Goal: Task Accomplishment & Management: Manage account settings

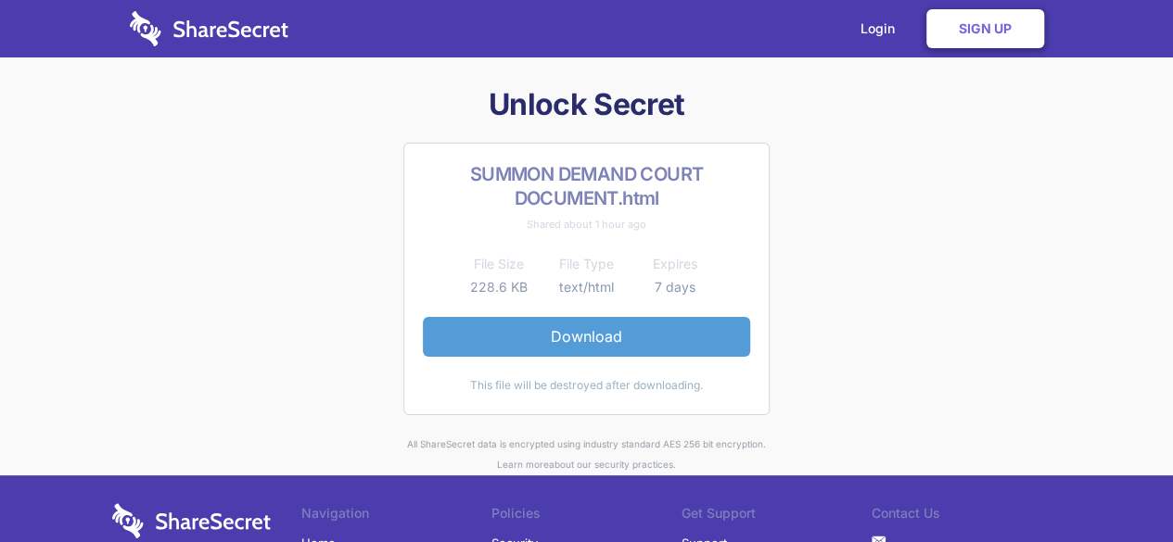
click at [603, 334] on link "Download" at bounding box center [586, 336] width 327 height 39
click at [620, 333] on link "Download" at bounding box center [586, 336] width 327 height 39
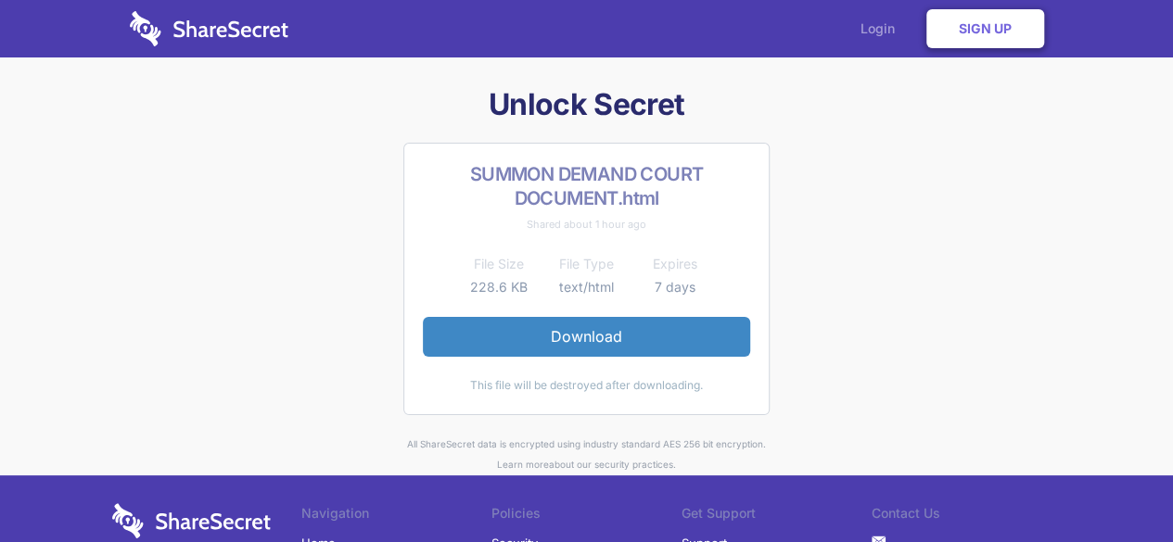
click at [879, 24] on link "Login" at bounding box center [882, 28] width 81 height 57
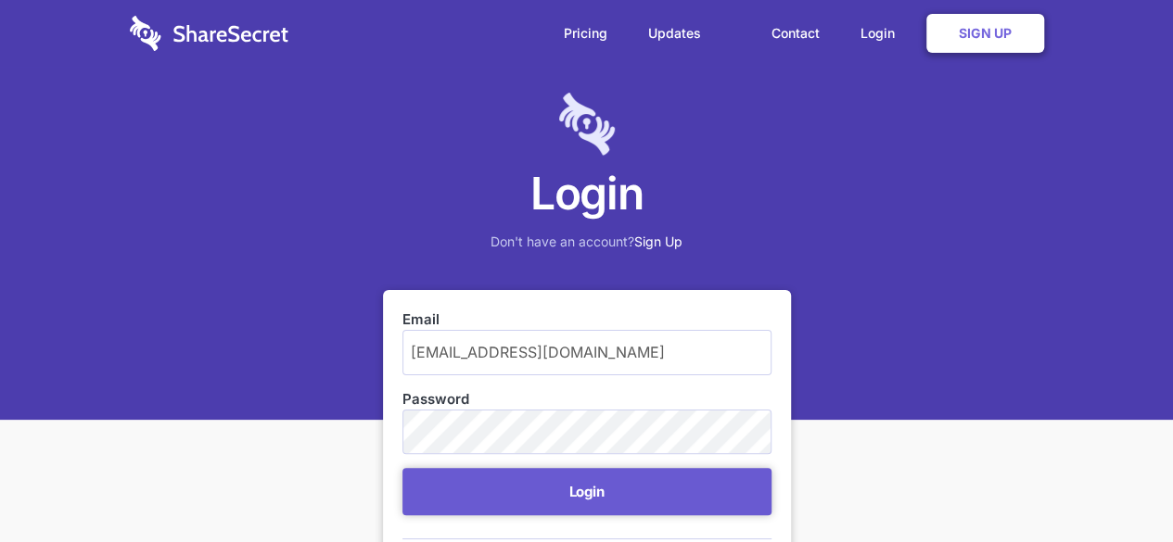
type input "t.vilane@mpu.gov.za"
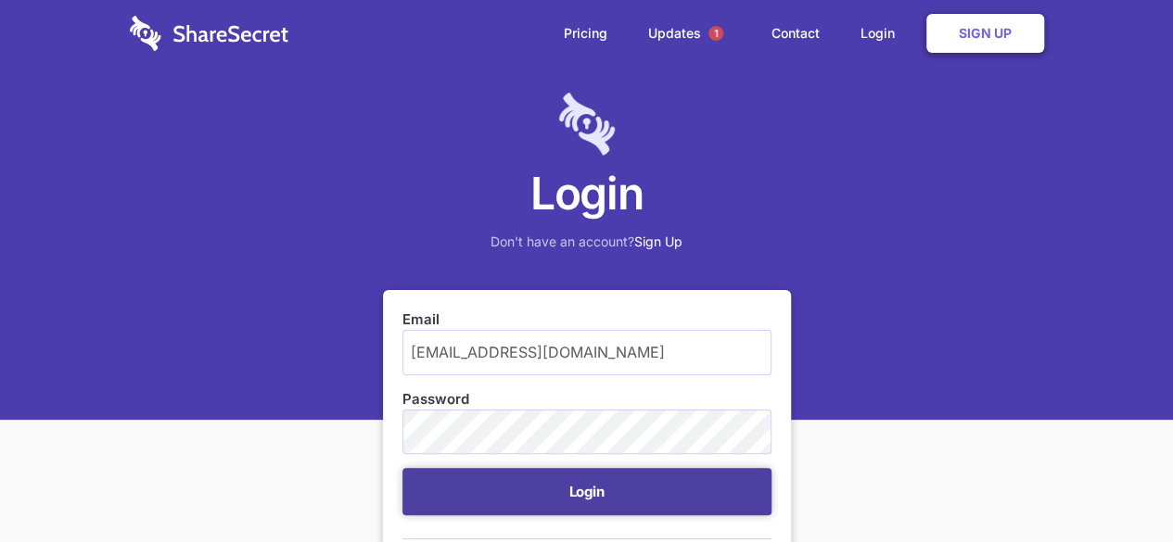
click at [540, 491] on button "Login" at bounding box center [586, 491] width 369 height 47
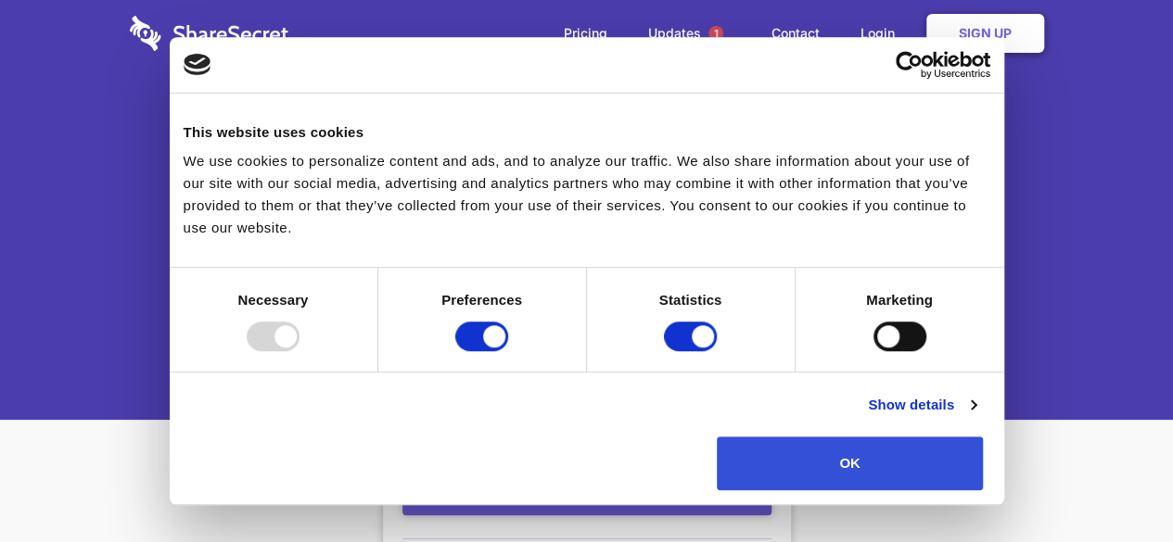
click at [983, 437] on button "OK" at bounding box center [850, 464] width 266 height 54
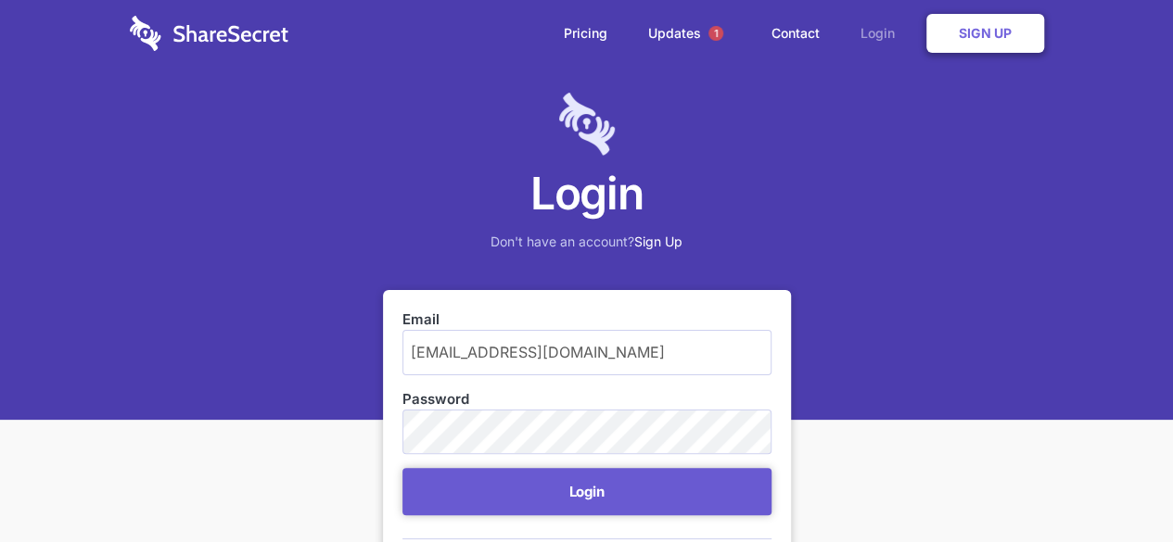
click at [872, 32] on link "Login" at bounding box center [882, 33] width 81 height 57
click at [483, 357] on input "Email" at bounding box center [586, 352] width 369 height 45
click at [503, 353] on input "t.vilane@mpu.gov.za" at bounding box center [586, 352] width 369 height 45
type input "t.vilane@mpuedu.gov.za"
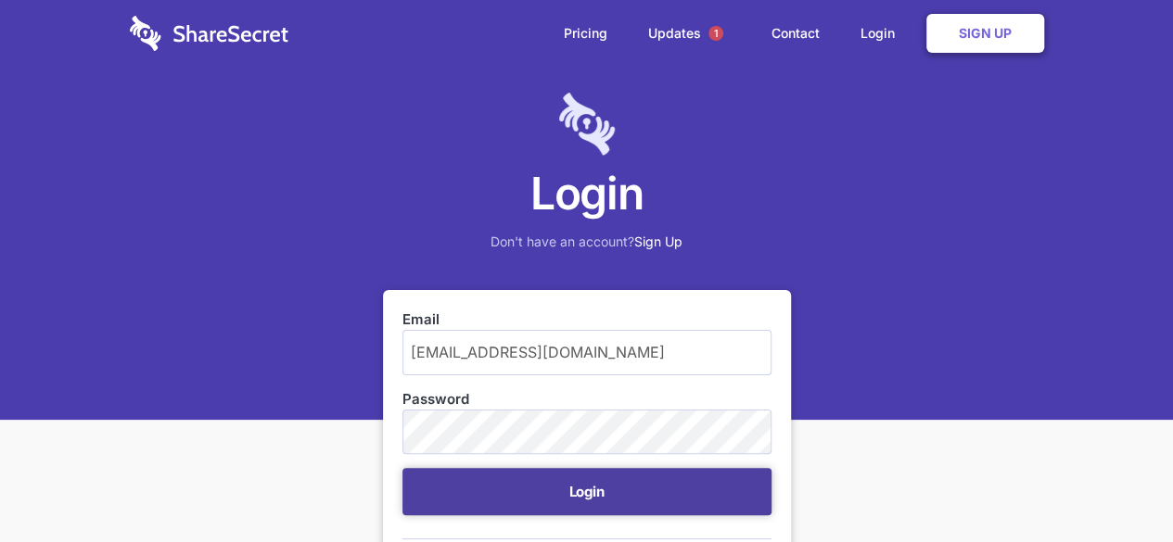
click at [562, 484] on button "Login" at bounding box center [586, 491] width 369 height 47
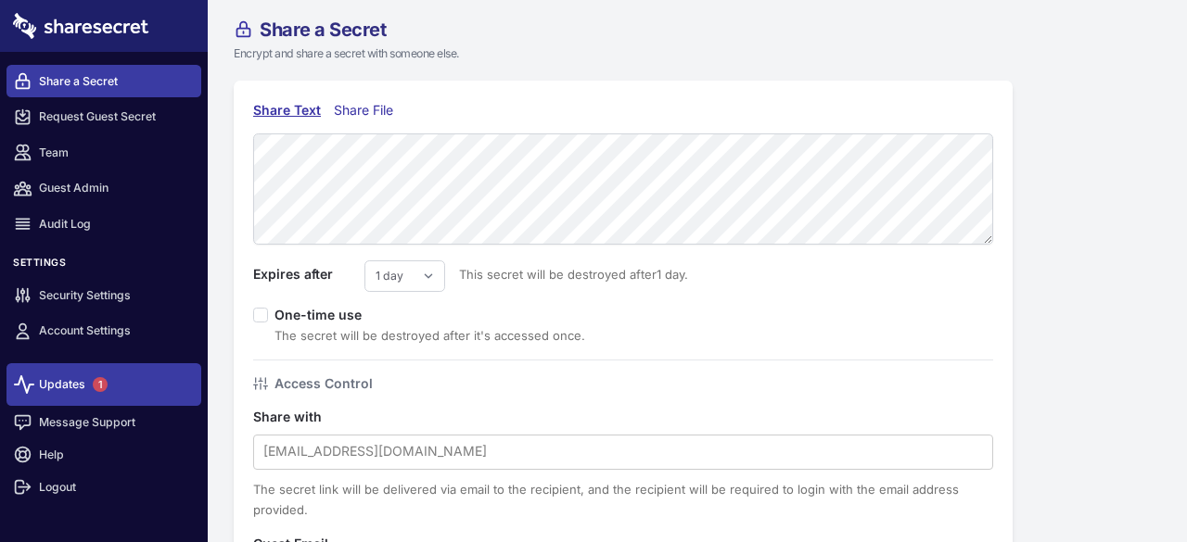
click at [76, 389] on link "Updates 1" at bounding box center [103, 385] width 195 height 43
click at [55, 390] on link "Updates 1" at bounding box center [103, 385] width 195 height 43
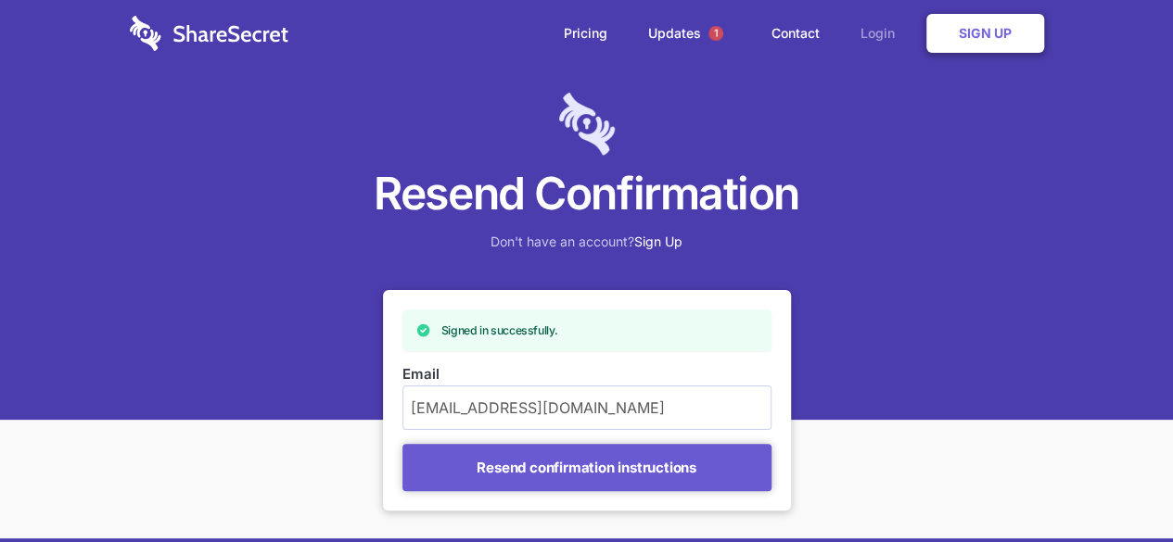
click at [879, 33] on link "Login" at bounding box center [882, 33] width 81 height 57
